Goal: Task Accomplishment & Management: Manage account settings

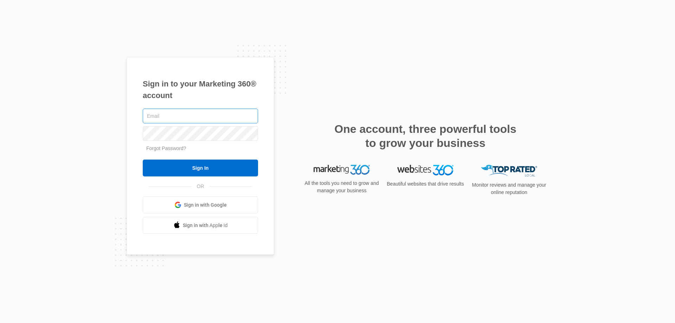
click at [204, 114] on input "text" at bounding box center [200, 116] width 115 height 15
type input "[EMAIL_ADDRESS][DOMAIN_NAME]"
click at [143, 160] on input "Sign In" at bounding box center [200, 168] width 115 height 17
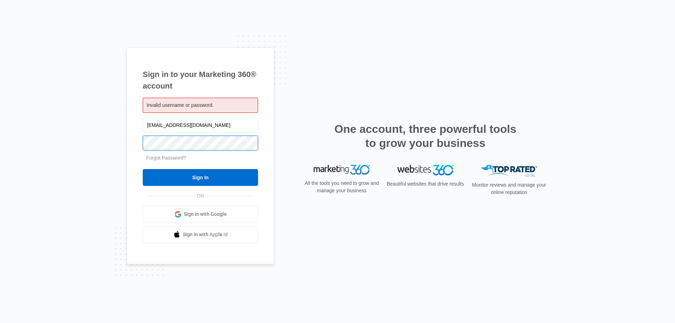
click at [143, 169] on input "Sign In" at bounding box center [200, 177] width 115 height 17
click at [171, 159] on link "Forgot Password?" at bounding box center [166, 158] width 40 height 6
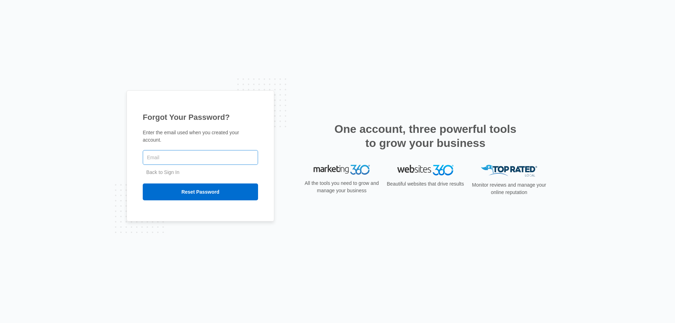
click at [195, 155] on input "text" at bounding box center [200, 157] width 115 height 15
drag, startPoint x: 211, startPoint y: 156, endPoint x: 43, endPoint y: 148, distance: 168.6
click at [43, 148] on div "Forgot Your Password? Enter the email used when you created your account. info@…" at bounding box center [337, 161] width 675 height 323
type input "[EMAIL_ADDRESS][DOMAIN_NAME]"
click at [192, 187] on input "Reset Password" at bounding box center [200, 192] width 115 height 17
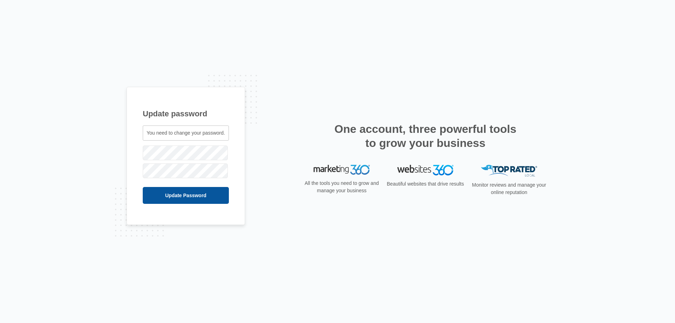
click at [203, 200] on input "Update Password" at bounding box center [186, 195] width 86 height 17
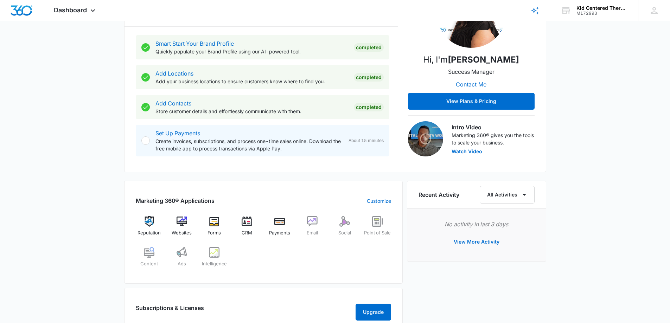
scroll to position [141, 0]
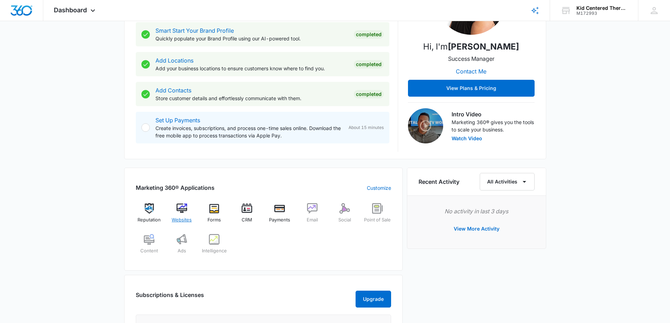
click at [181, 215] on div "Websites" at bounding box center [181, 215] width 27 height 25
